Goal: Information Seeking & Learning: Check status

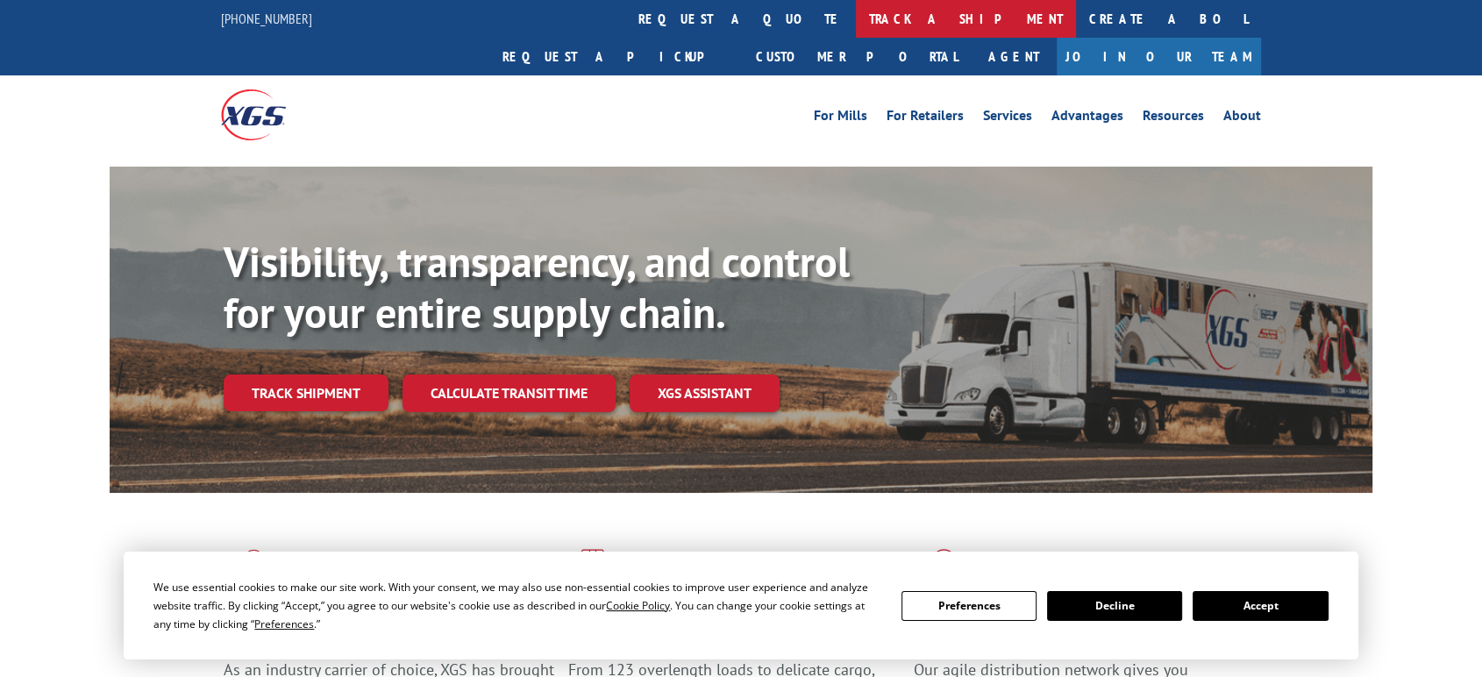
click at [856, 18] on link "track a shipment" at bounding box center [966, 19] width 220 height 38
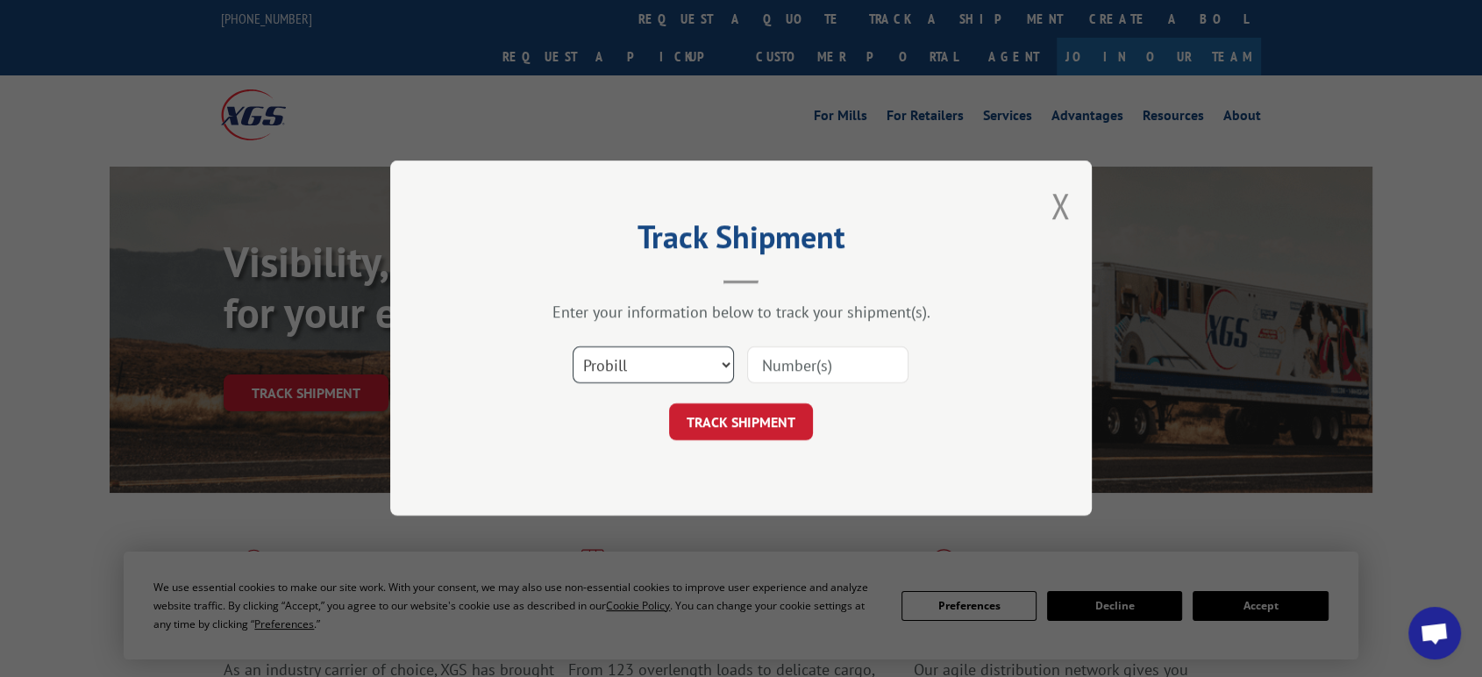
click at [647, 367] on select "Select category... Probill BOL PO" at bounding box center [653, 365] width 161 height 37
select select "po"
click at [573, 347] on select "Select category... Probill BOL PO" at bounding box center [653, 365] width 161 height 37
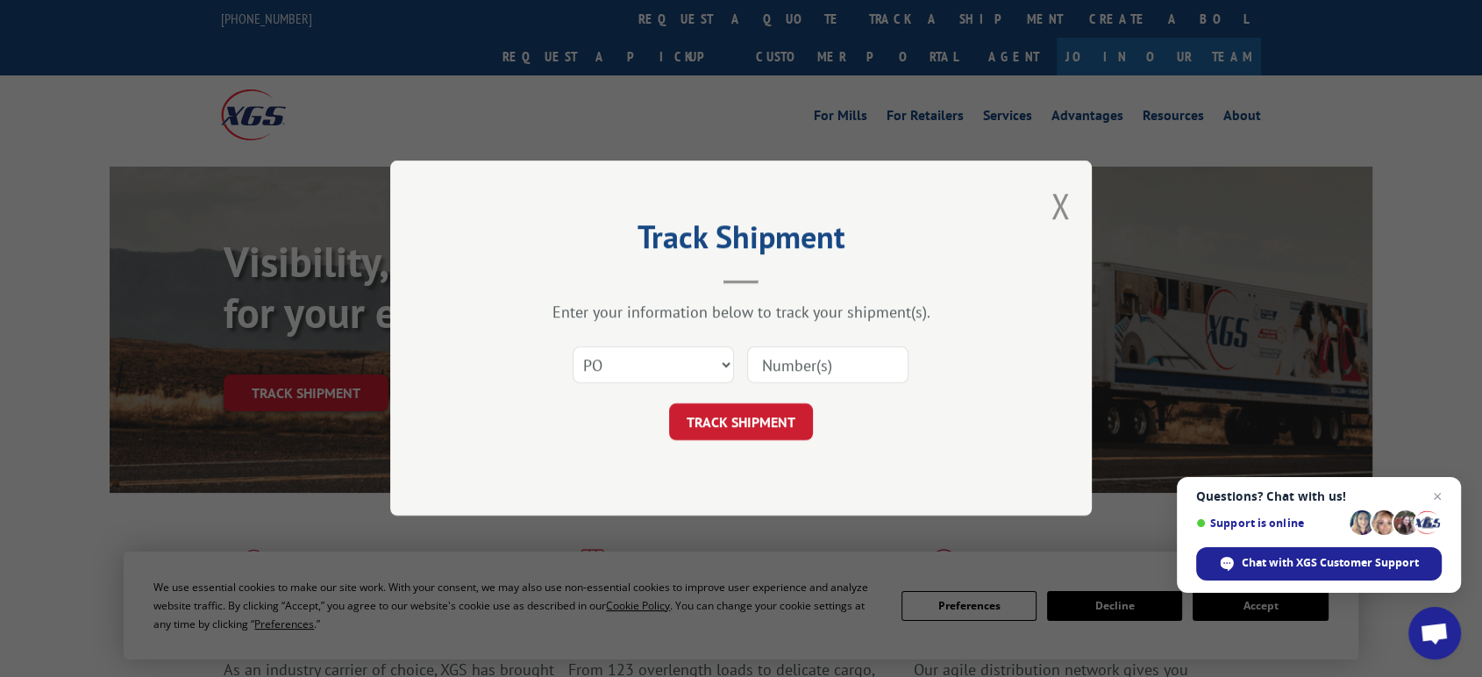
click at [782, 367] on input at bounding box center [827, 365] width 161 height 37
type input "06522783"
click at [669, 404] on button "TRACK SHIPMENT" at bounding box center [741, 422] width 144 height 37
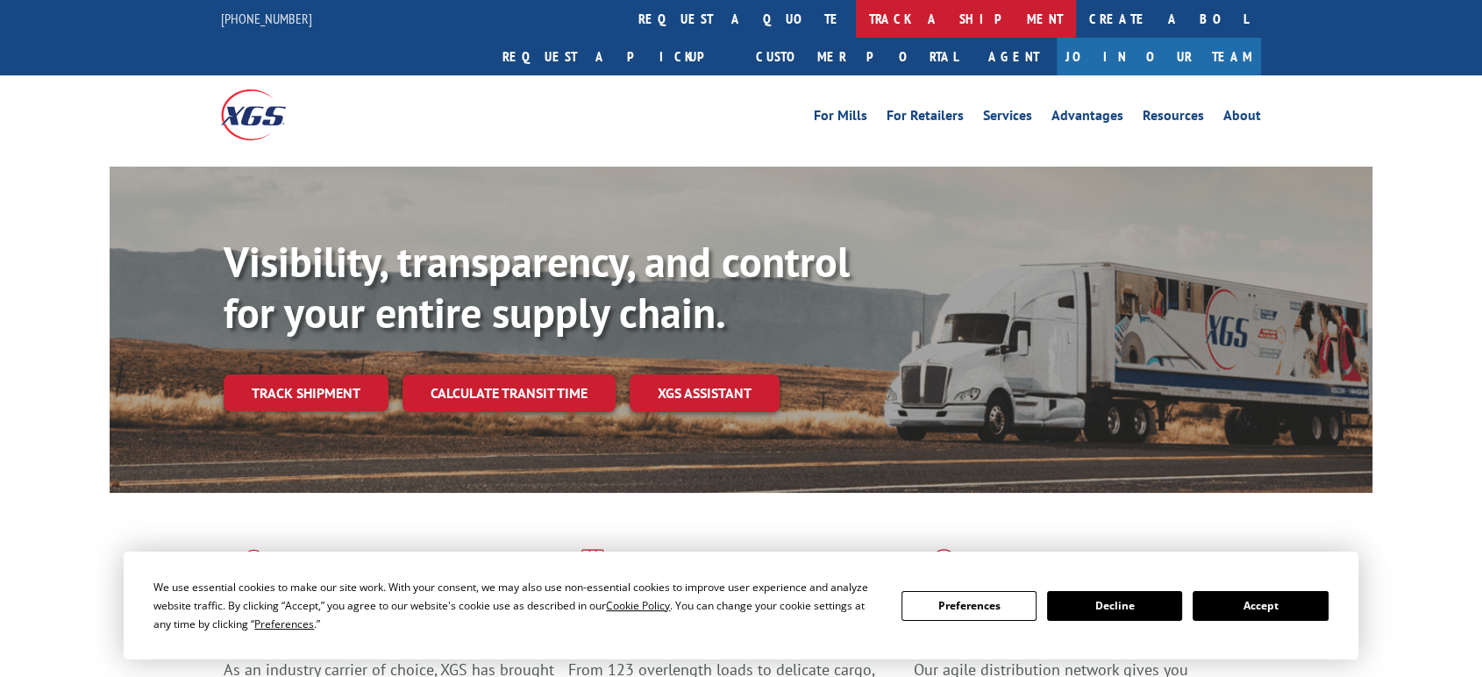
click at [856, 12] on link "track a shipment" at bounding box center [966, 19] width 220 height 38
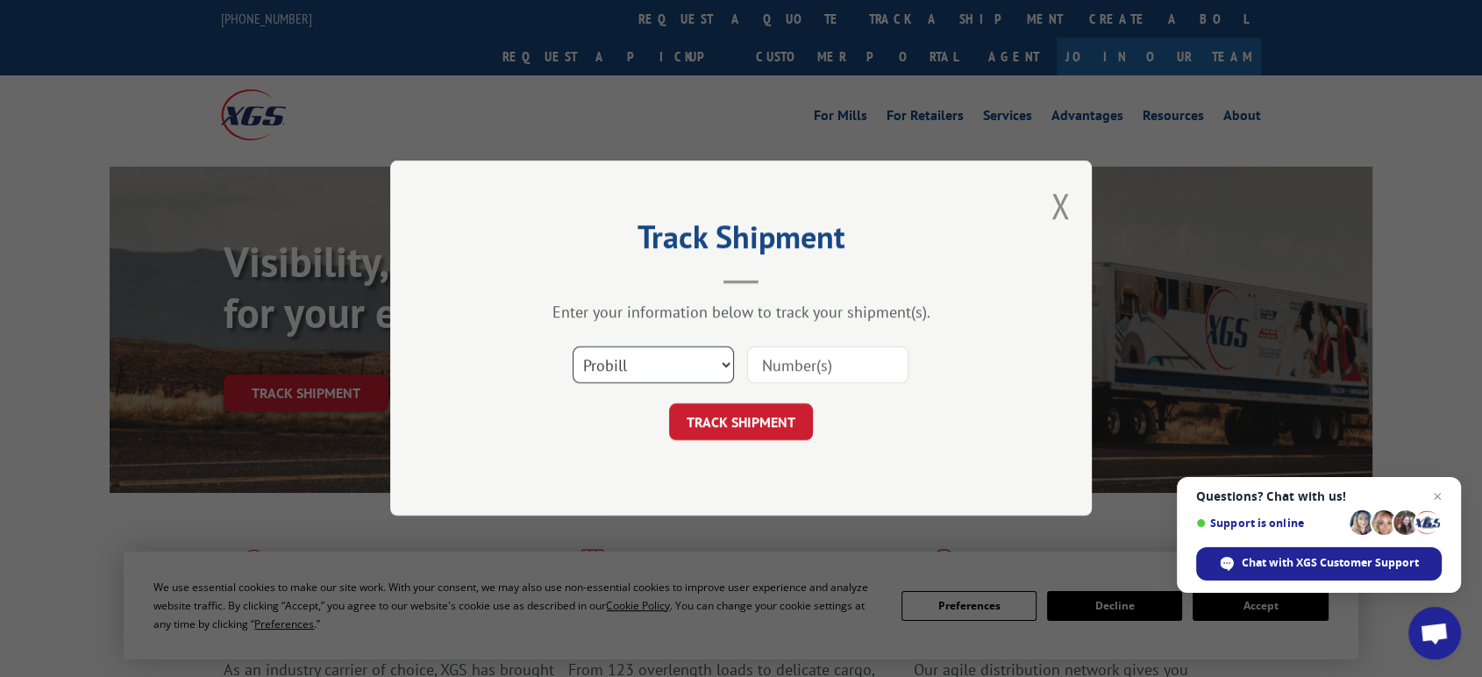
click at [645, 354] on select "Select category... Probill BOL PO" at bounding box center [653, 365] width 161 height 37
select select "po"
click at [573, 347] on select "Select category... Probill BOL PO" at bounding box center [653, 365] width 161 height 37
click at [814, 376] on input at bounding box center [827, 365] width 161 height 37
type input "06522780"
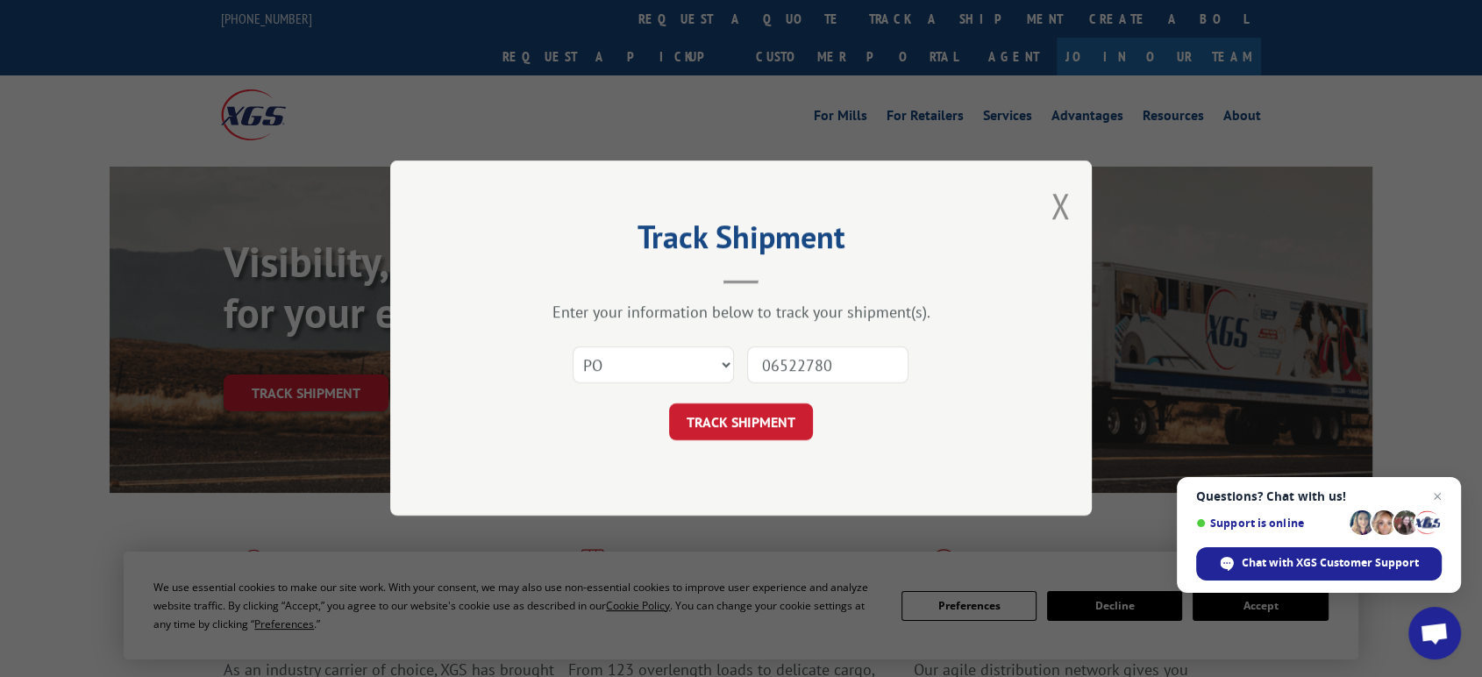
click at [669, 404] on button "TRACK SHIPMENT" at bounding box center [741, 422] width 144 height 37
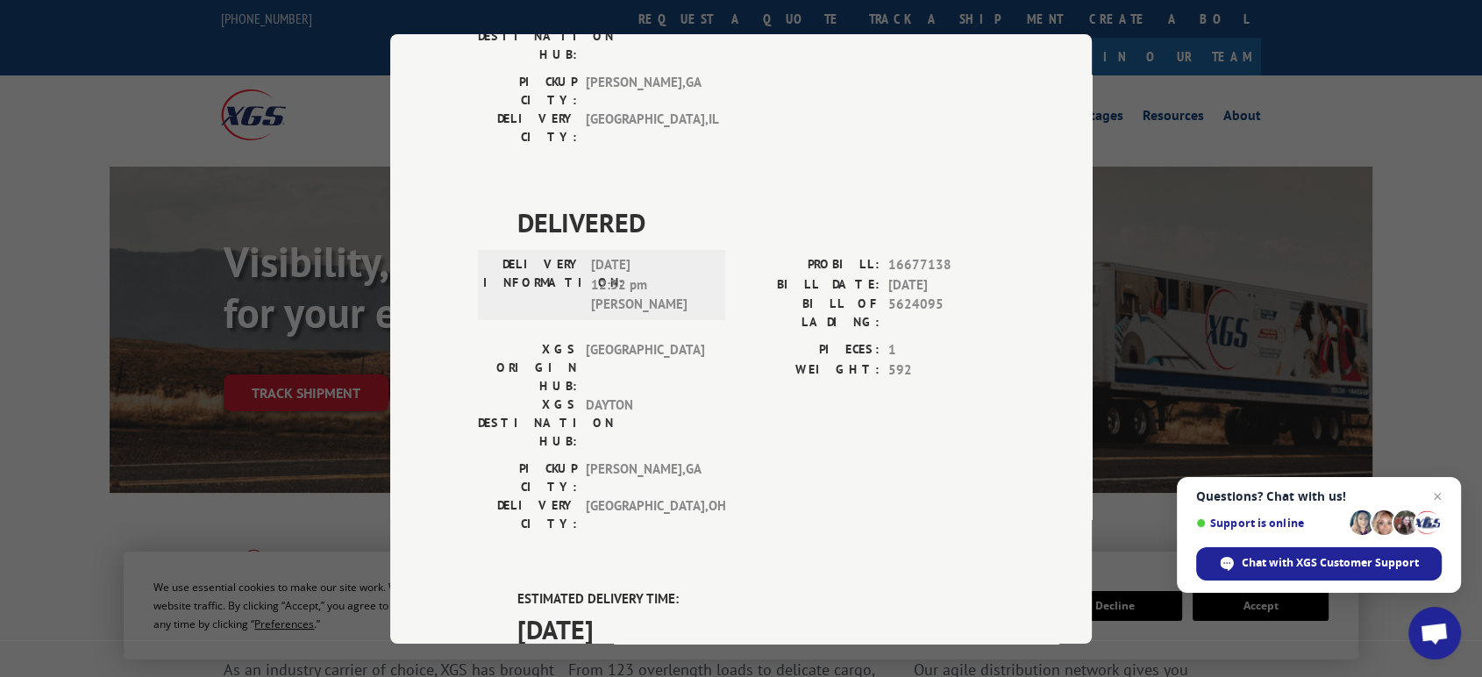
scroll to position [1514, 0]
